Goal: Transaction & Acquisition: Purchase product/service

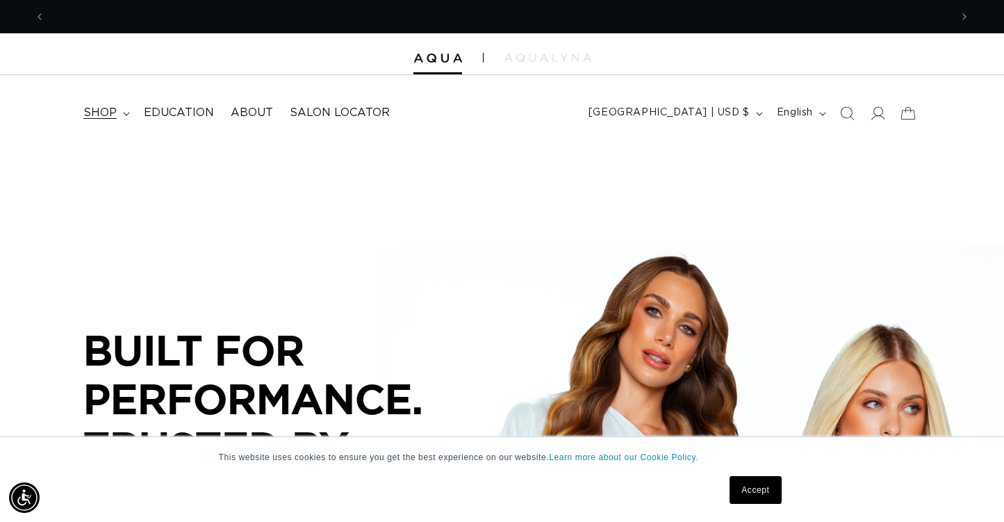
scroll to position [0, 905]
click at [122, 115] on summary "shop" at bounding box center [105, 112] width 60 height 31
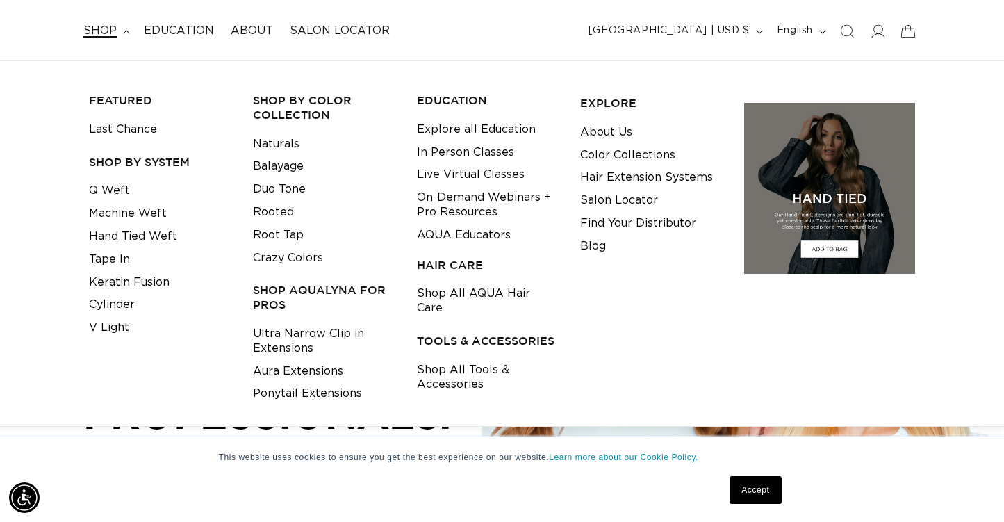
scroll to position [87, 0]
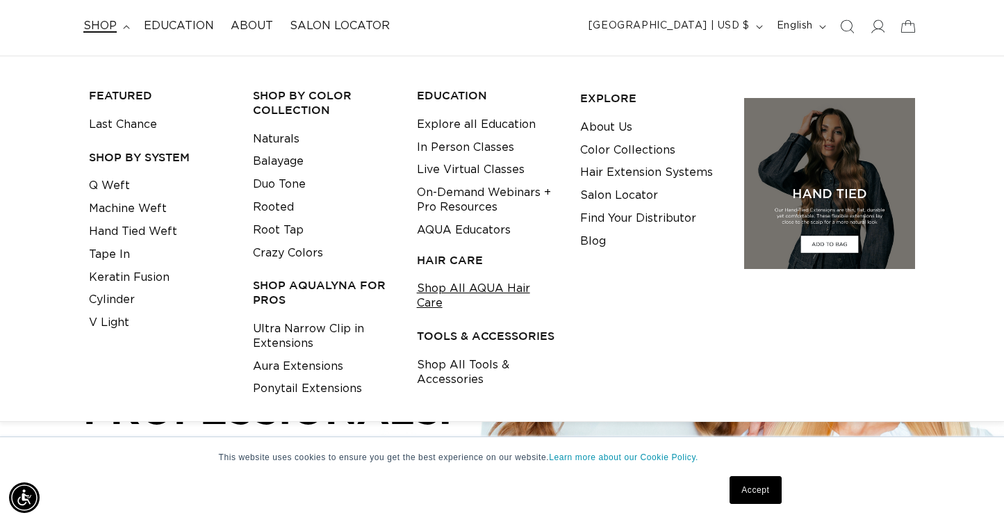
click at [474, 286] on link "Shop All AQUA Hair Care" at bounding box center [488, 296] width 142 height 38
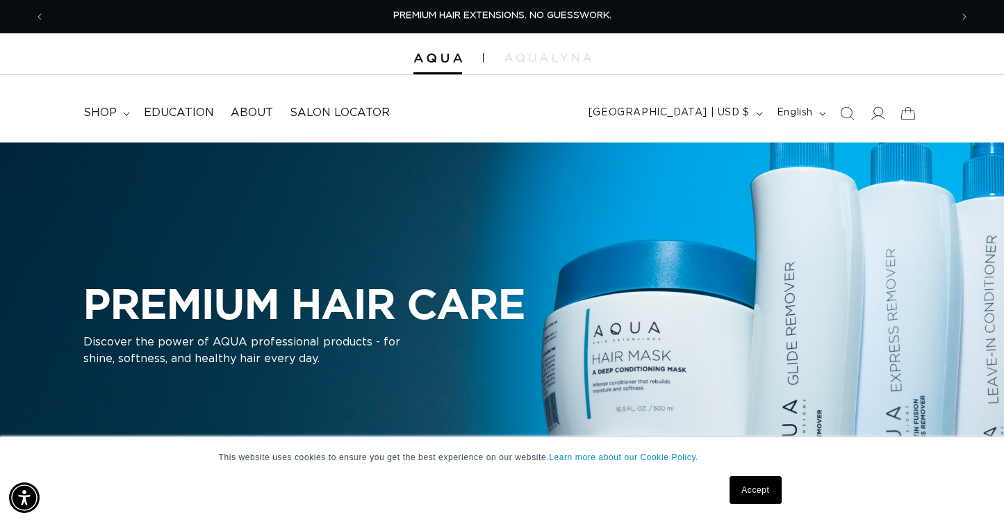
click at [752, 493] on link "Accept" at bounding box center [754, 490] width 51 height 28
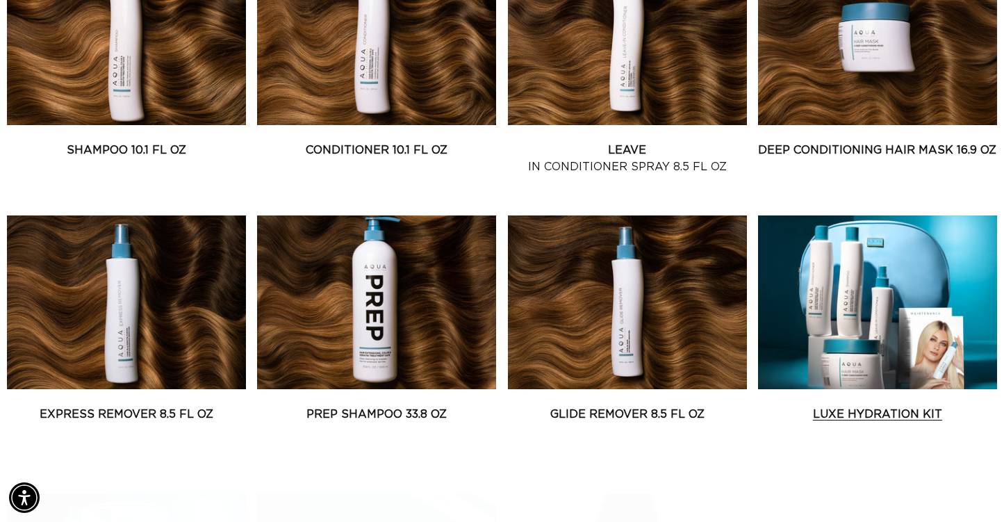
click at [933, 406] on link "Luxe Hydration Kit" at bounding box center [877, 414] width 239 height 17
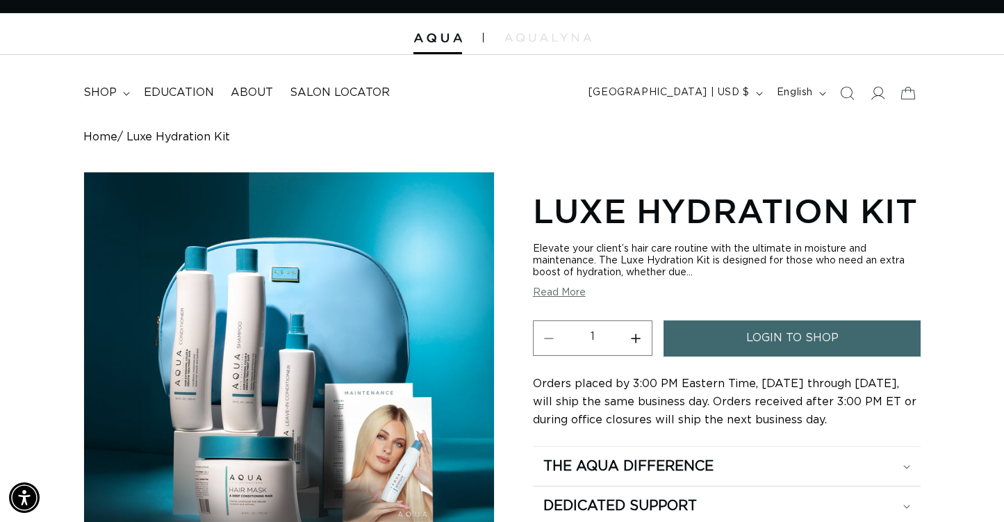
scroll to position [0, 1810]
click at [828, 344] on span "login to shop" at bounding box center [792, 337] width 92 height 35
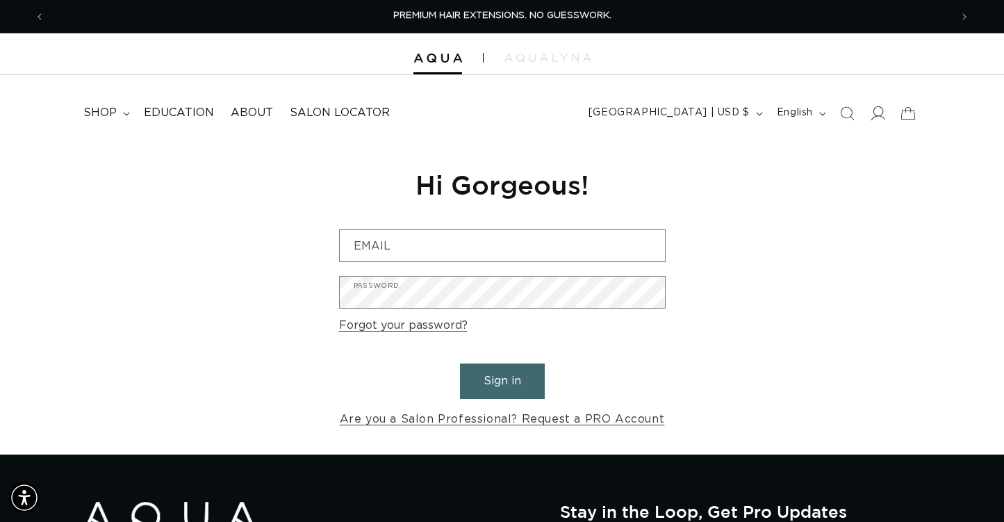
click at [875, 117] on icon at bounding box center [877, 113] width 15 height 15
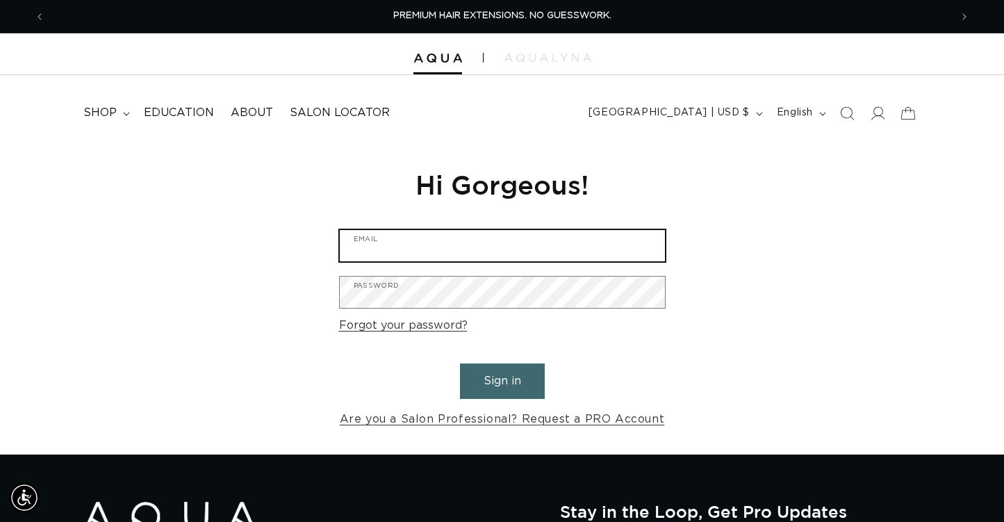
type input "[EMAIL_ADDRESS][DOMAIN_NAME]"
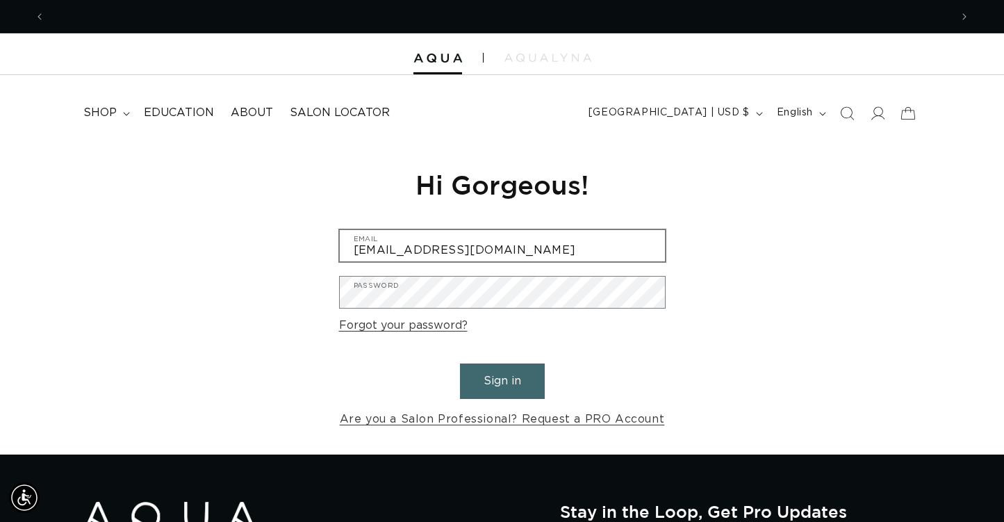
scroll to position [0, 905]
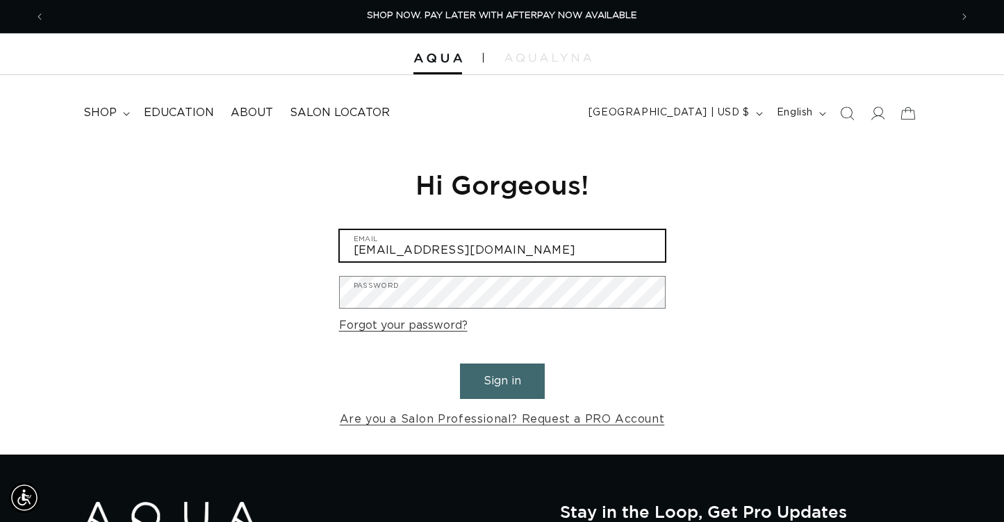
click at [493, 248] on input "mdownes6@gmail.com" at bounding box center [502, 245] width 325 height 31
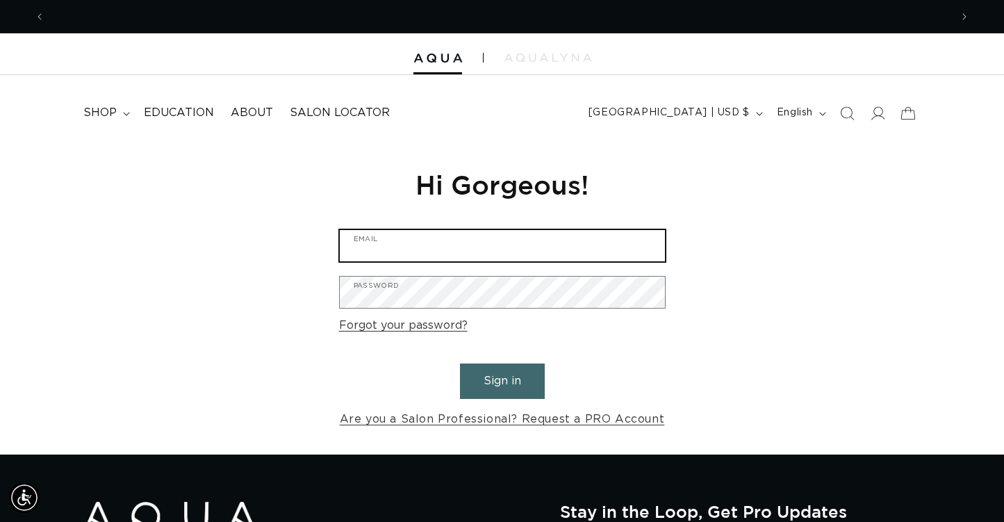
scroll to position [0, 1810]
click at [493, 248] on input "Email" at bounding box center [502, 245] width 325 height 31
type input "mdownes6@gmail.com"
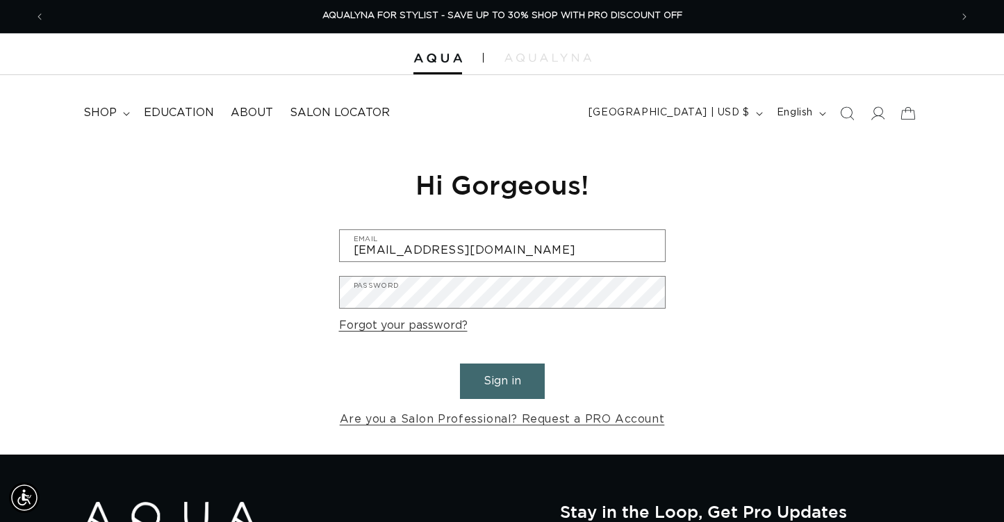
click at [500, 381] on button "Sign in" at bounding box center [502, 380] width 85 height 35
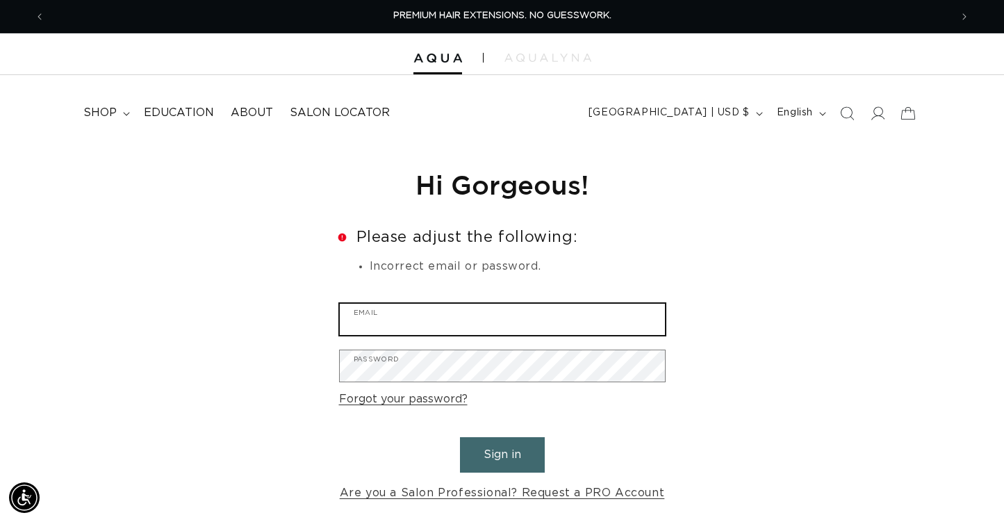
type input "[EMAIL_ADDRESS][DOMAIN_NAME]"
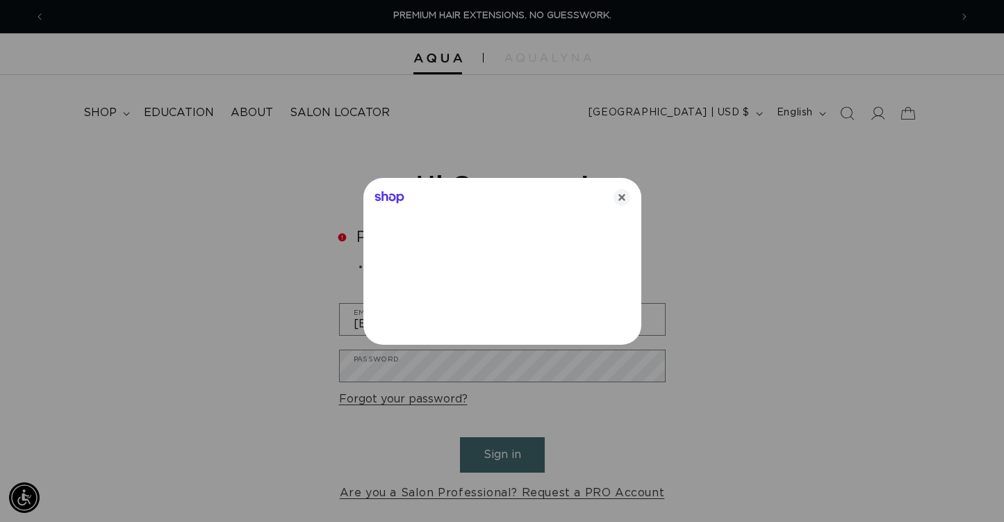
click at [450, 368] on div at bounding box center [502, 261] width 1004 height 522
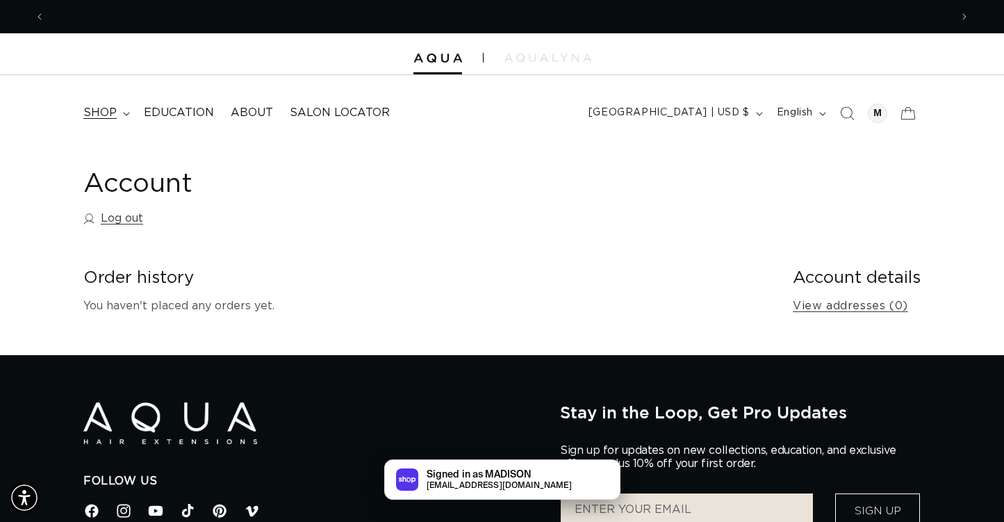
scroll to position [0, 905]
click at [121, 113] on summary "shop" at bounding box center [105, 112] width 60 height 31
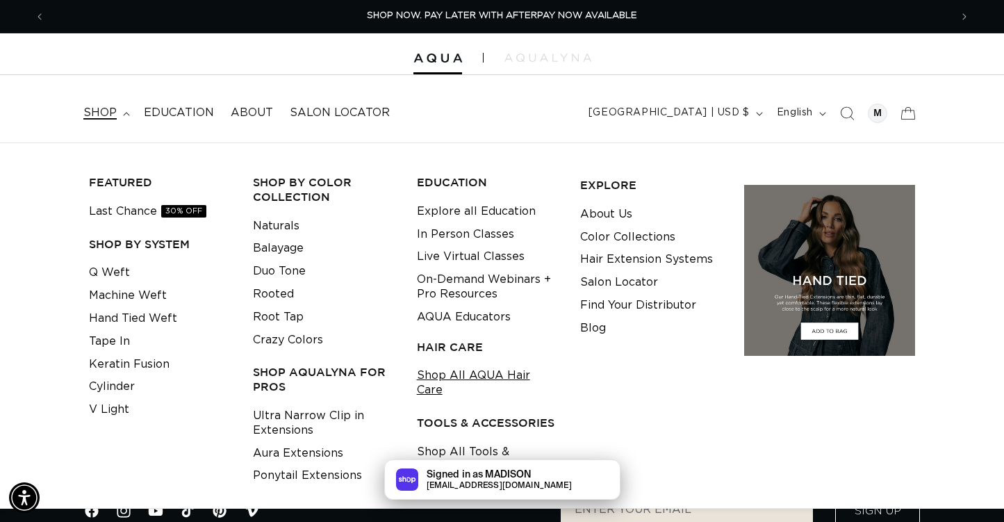
click at [452, 372] on link "Shop All AQUA Hair Care" at bounding box center [488, 383] width 142 height 38
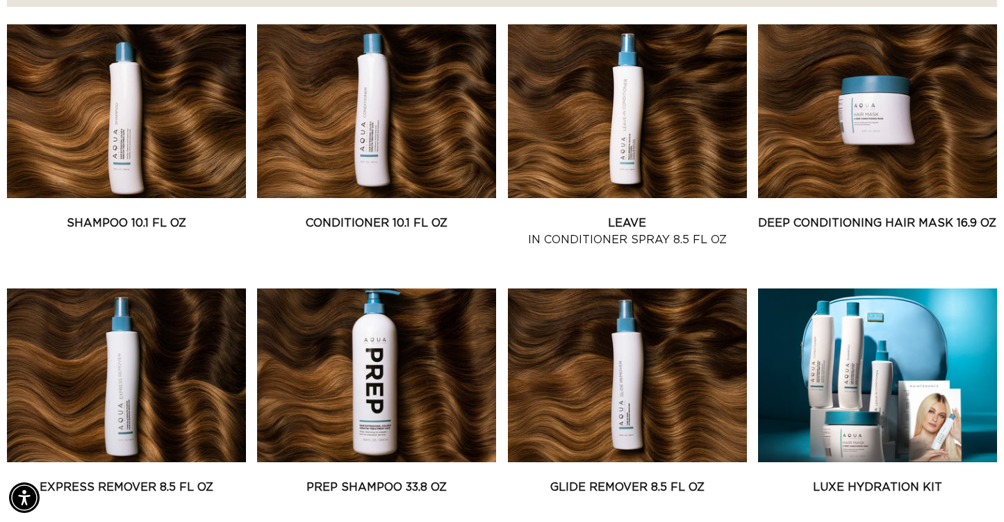
scroll to position [623, 0]
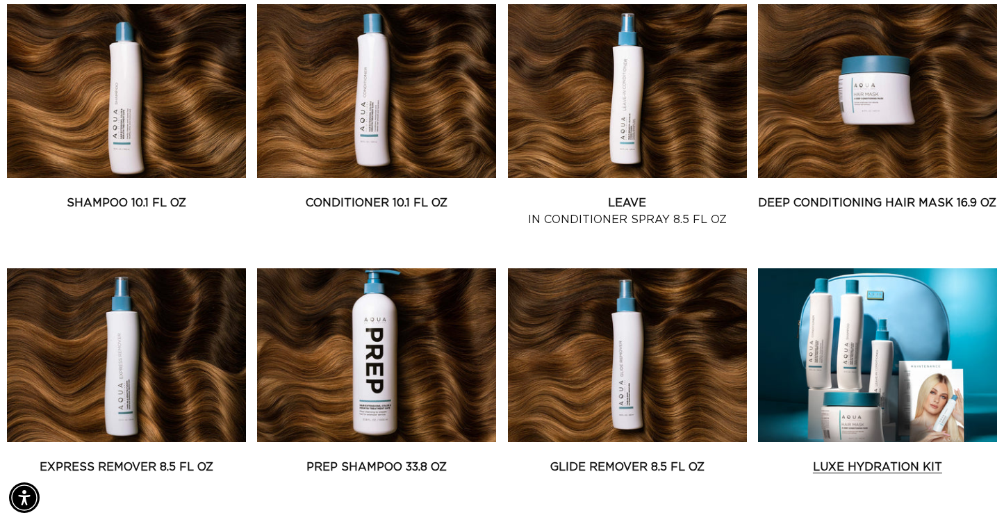
click at [835, 459] on link "Luxe Hydration Kit" at bounding box center [877, 467] width 239 height 17
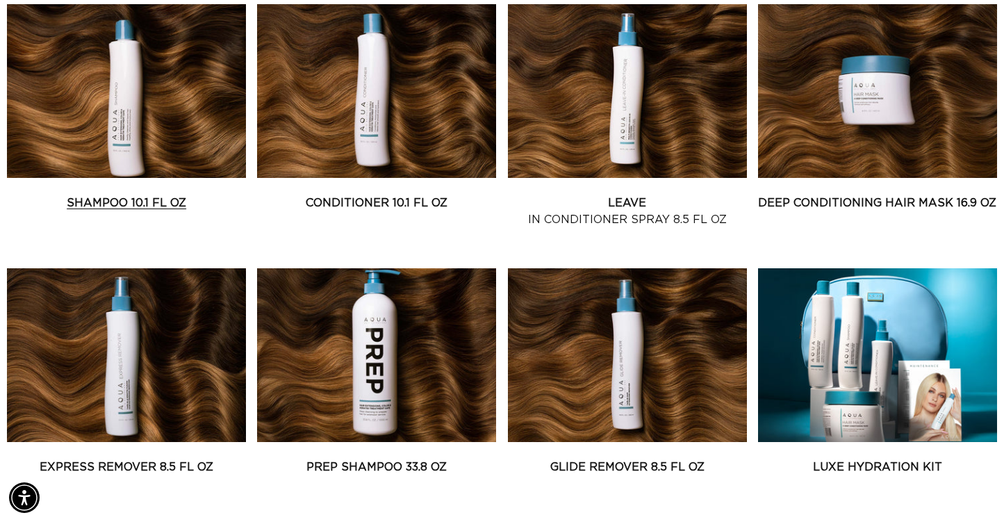
scroll to position [0, 905]
click at [126, 195] on link "Shampoo 10.1 fl oz" at bounding box center [126, 203] width 239 height 17
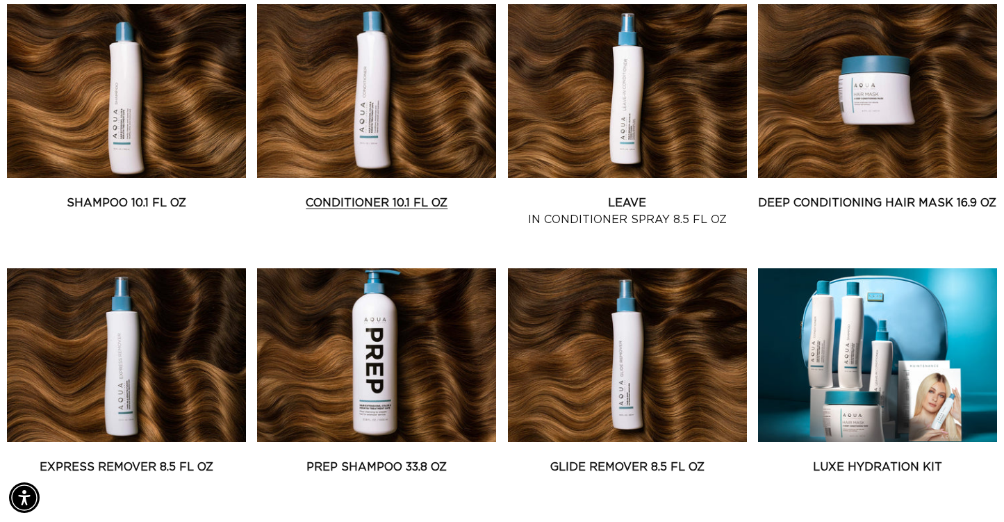
click at [347, 195] on link "Conditioner 10.1 fl oz" at bounding box center [376, 203] width 239 height 17
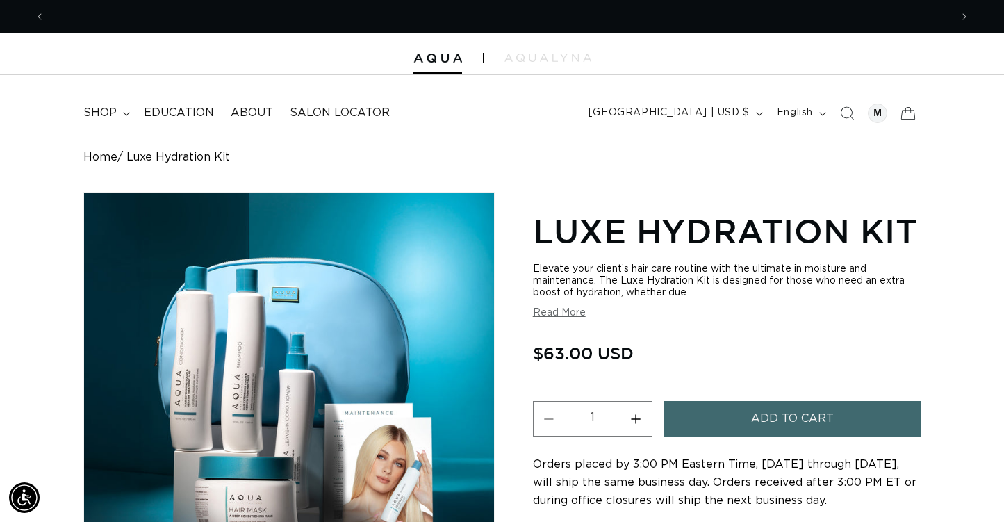
scroll to position [0, 905]
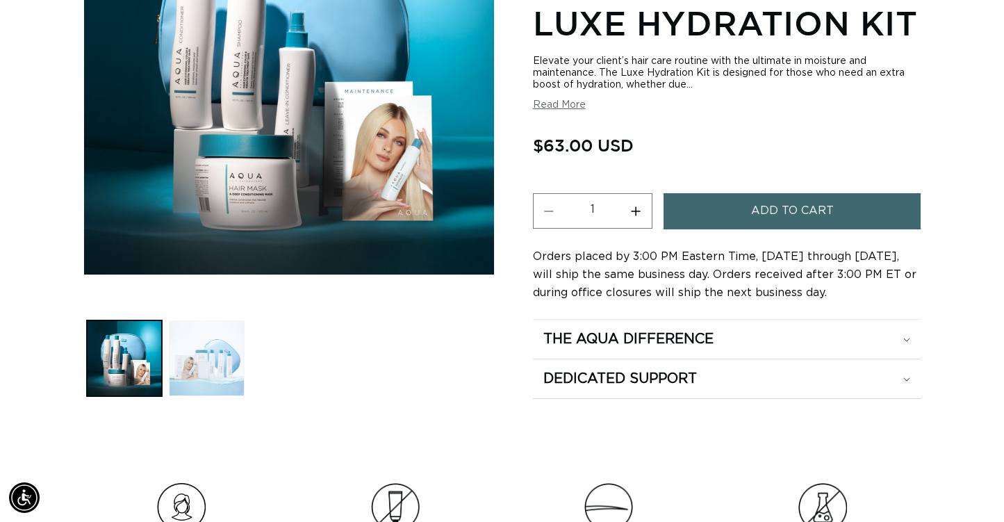
click at [221, 342] on button "Load image 2 in gallery view" at bounding box center [206, 357] width 75 height 75
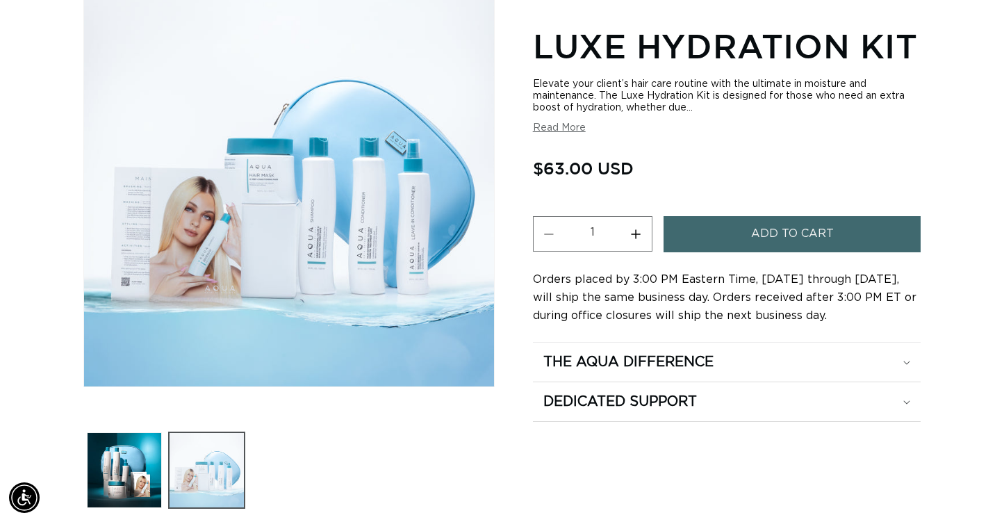
scroll to position [190, 0]
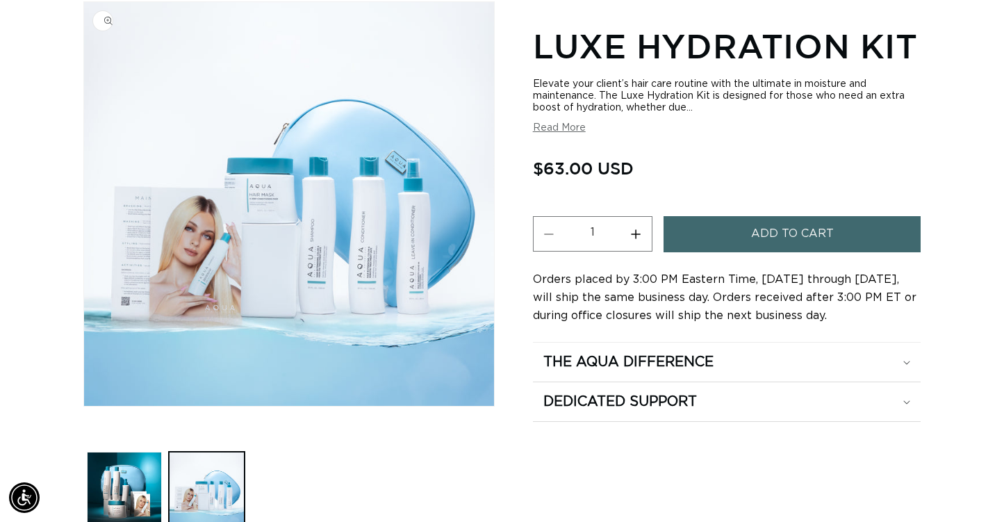
click at [308, 257] on img "Gallery Viewer" at bounding box center [289, 204] width 410 height 404
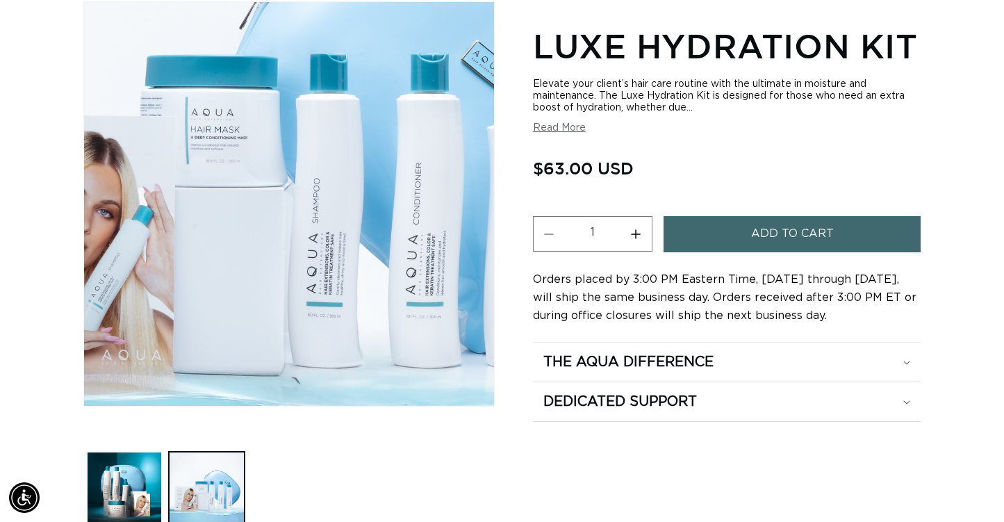
scroll to position [0, 0]
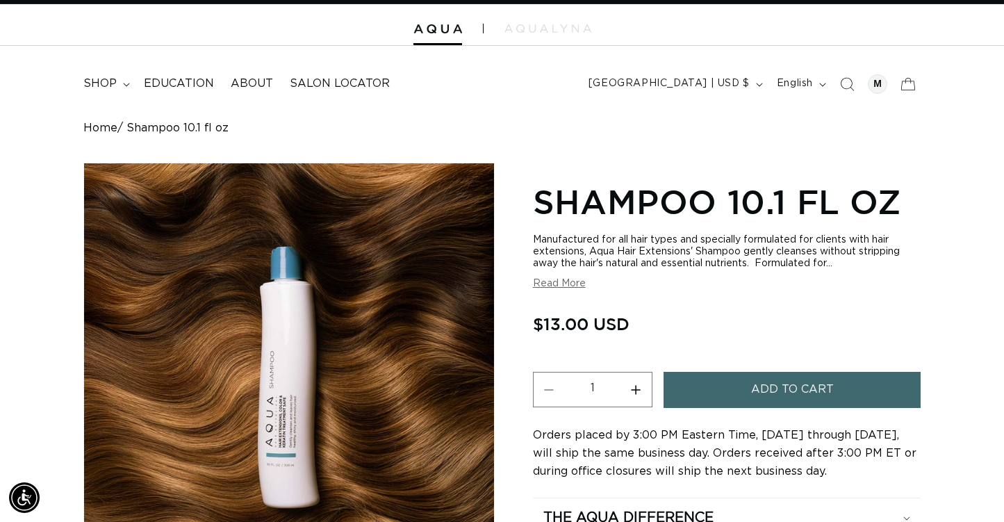
click at [736, 402] on button "Add to cart" at bounding box center [792, 389] width 258 height 35
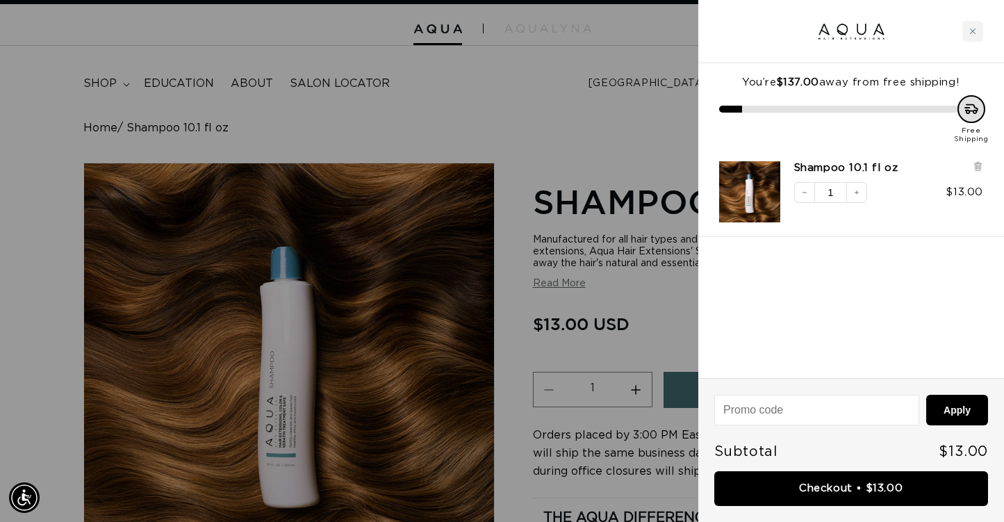
scroll to position [0, 1810]
click at [976, 32] on div "Close cart" at bounding box center [972, 31] width 21 height 21
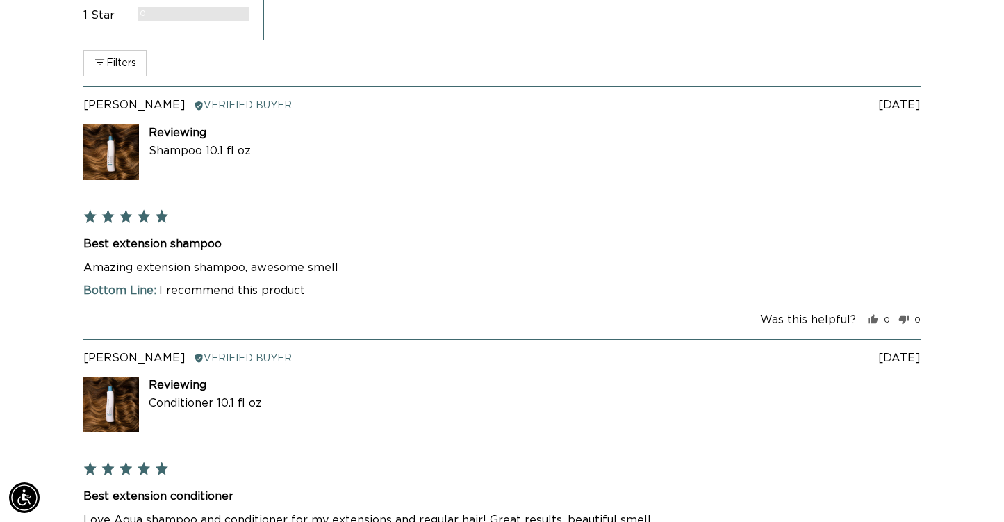
scroll to position [1190, 0]
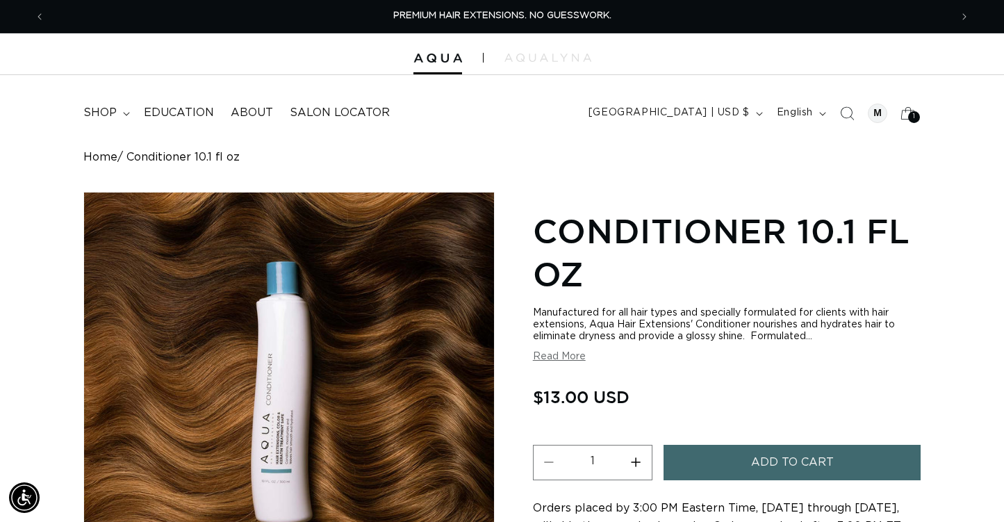
click at [701, 464] on button "Add to cart" at bounding box center [792, 462] width 258 height 35
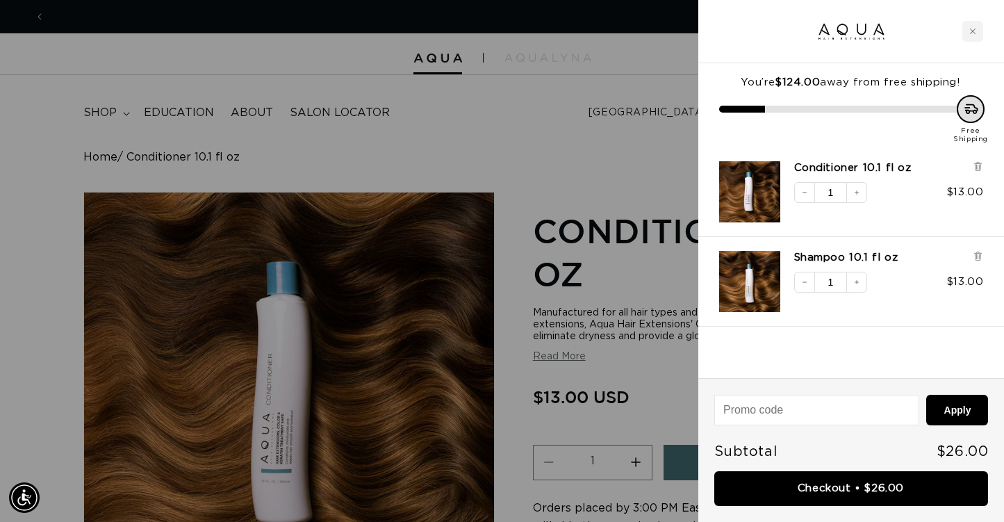
scroll to position [0, 905]
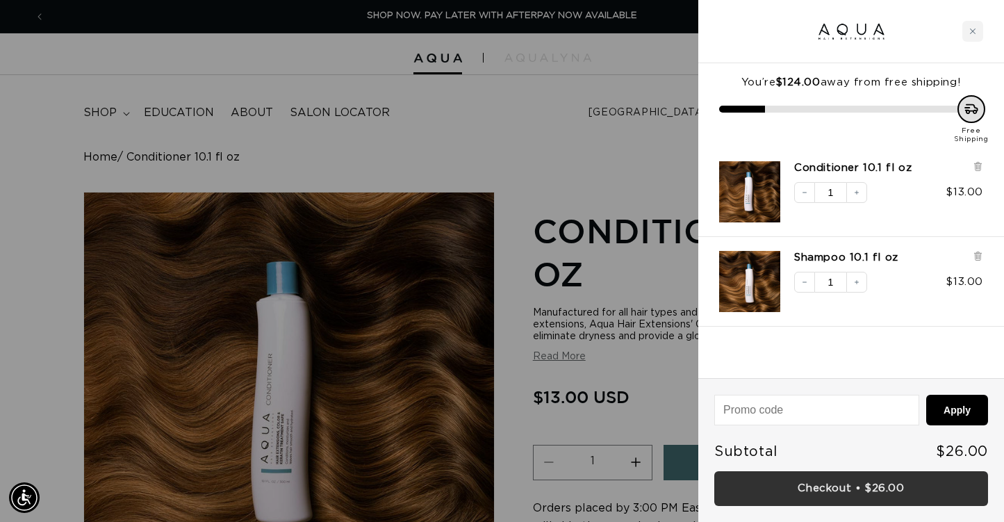
click at [802, 481] on link "Checkout • $26.00" at bounding box center [851, 488] width 274 height 35
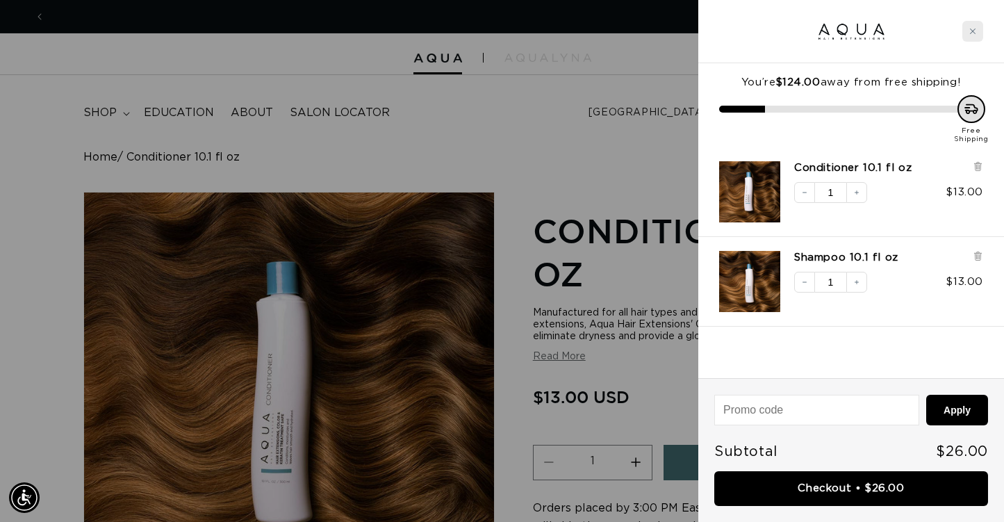
scroll to position [0, 0]
click at [977, 31] on div "Close cart" at bounding box center [972, 31] width 21 height 21
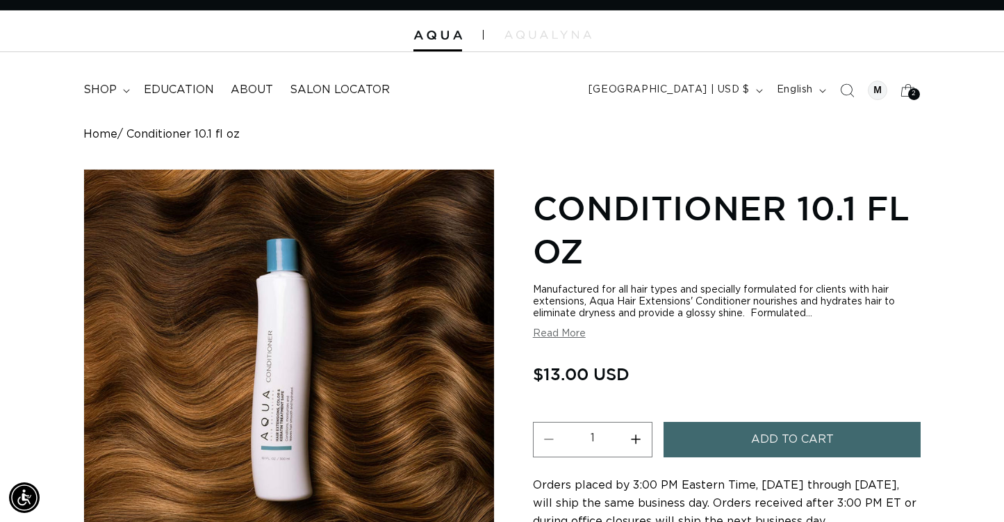
scroll to position [15, 0]
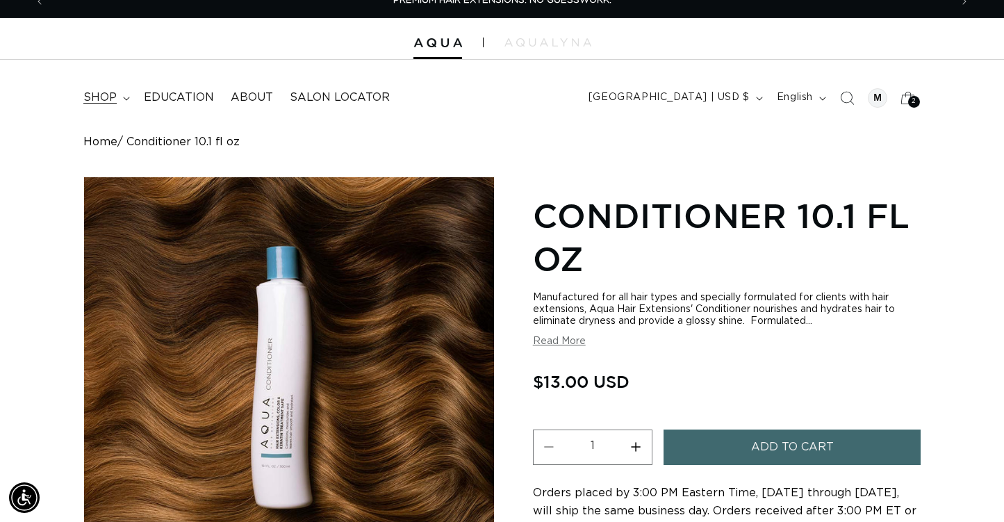
click at [100, 92] on span "shop" at bounding box center [99, 97] width 33 height 15
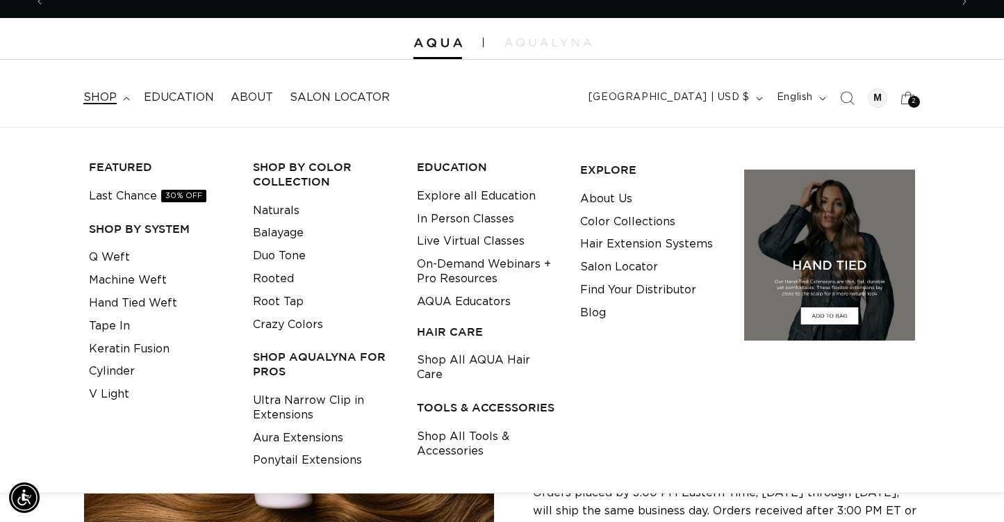
scroll to position [0, 905]
click at [131, 195] on link "Last Chance 30% OFF" at bounding box center [147, 196] width 117 height 23
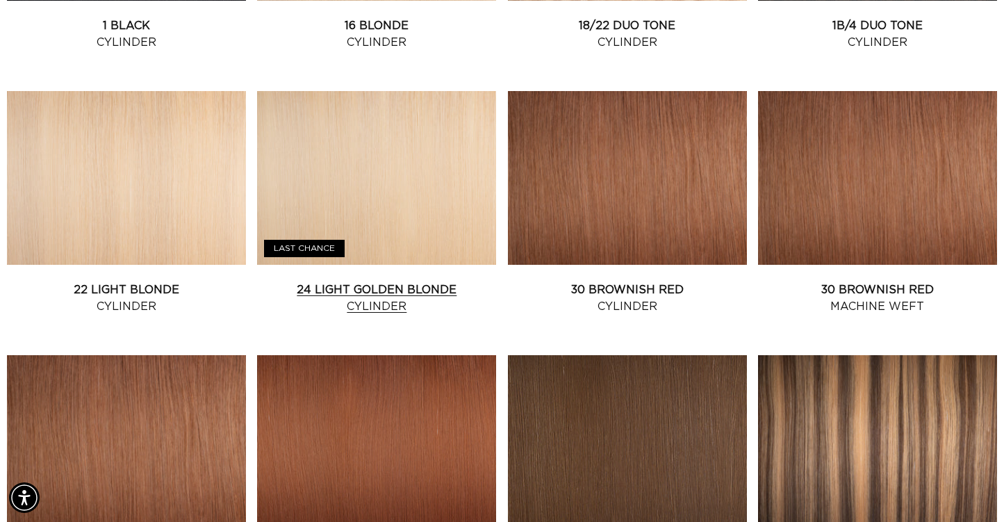
scroll to position [0, 1810]
click at [373, 281] on link "24 Light Golden Blonde Cylinder" at bounding box center [376, 297] width 239 height 33
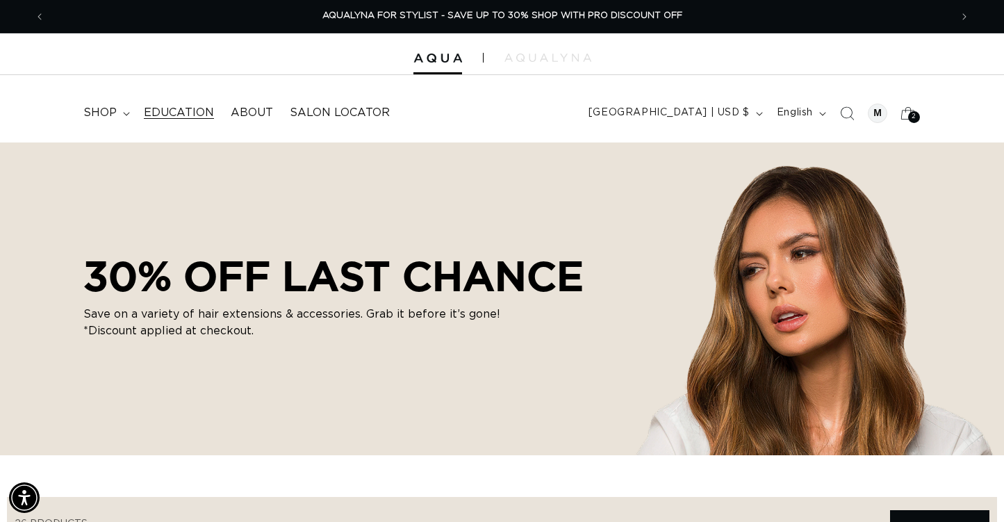
scroll to position [0, 0]
click at [118, 113] on summary "shop" at bounding box center [105, 112] width 60 height 31
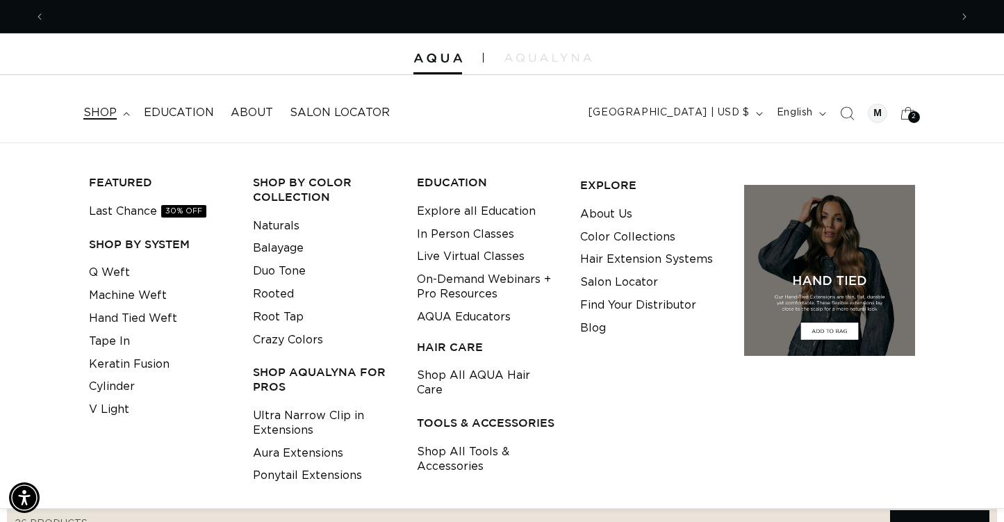
scroll to position [0, 1810]
click at [469, 451] on link "Shop All Tools & Accessories" at bounding box center [488, 459] width 142 height 38
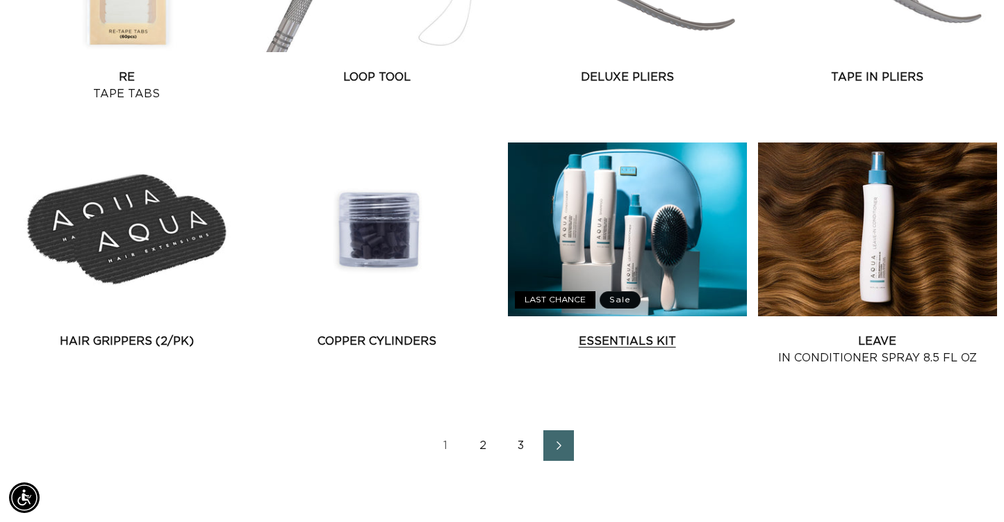
click at [625, 333] on link "Essentials Kit" at bounding box center [627, 341] width 239 height 17
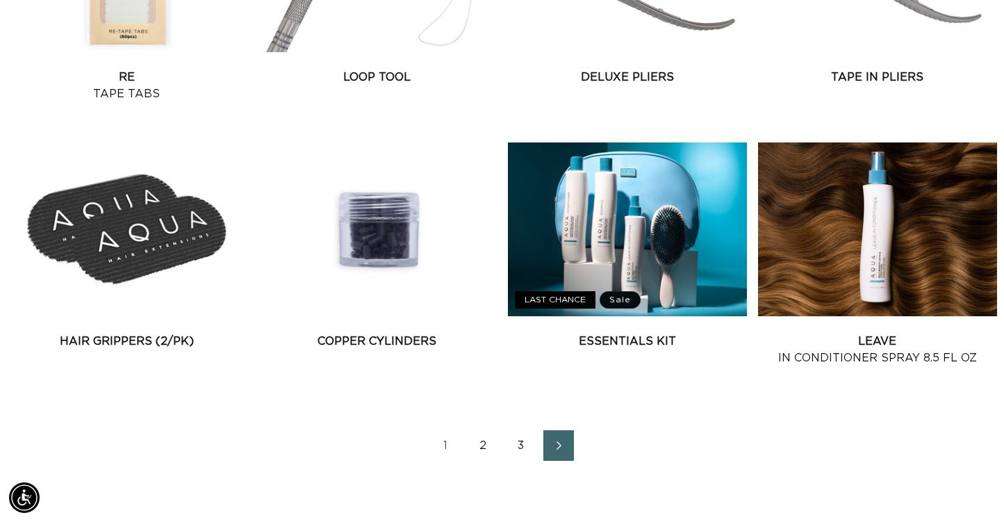
scroll to position [0, 905]
click at [484, 445] on link "2" at bounding box center [483, 445] width 31 height 31
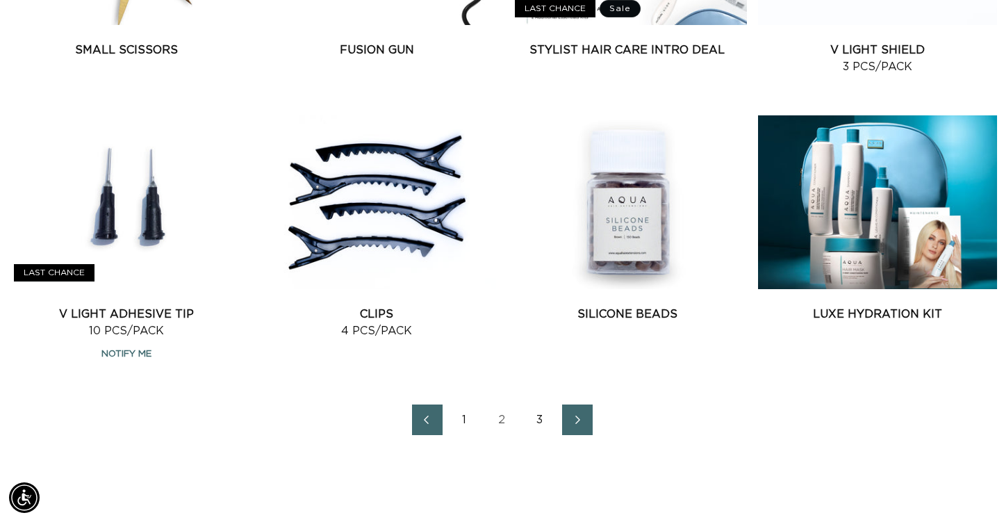
click at [537, 419] on link "3" at bounding box center [540, 419] width 31 height 31
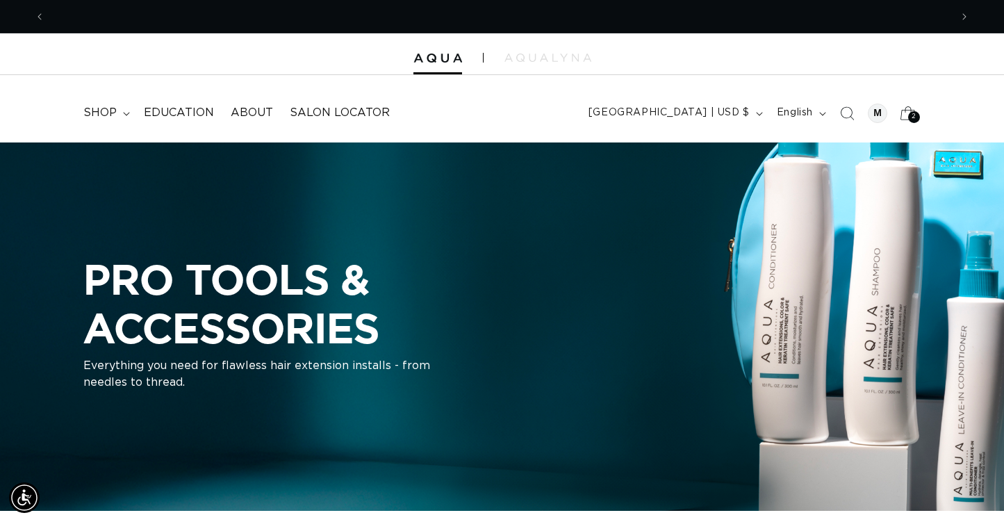
scroll to position [0, 905]
click at [916, 116] on span "2" at bounding box center [913, 117] width 5 height 12
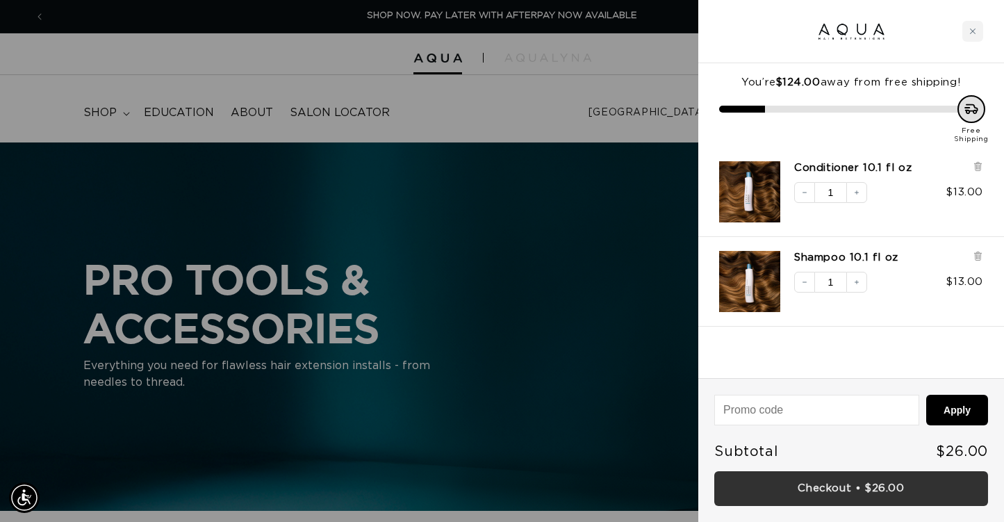
click at [850, 484] on link "Checkout • $26.00" at bounding box center [851, 488] width 274 height 35
